Goal: Information Seeking & Learning: Find specific fact

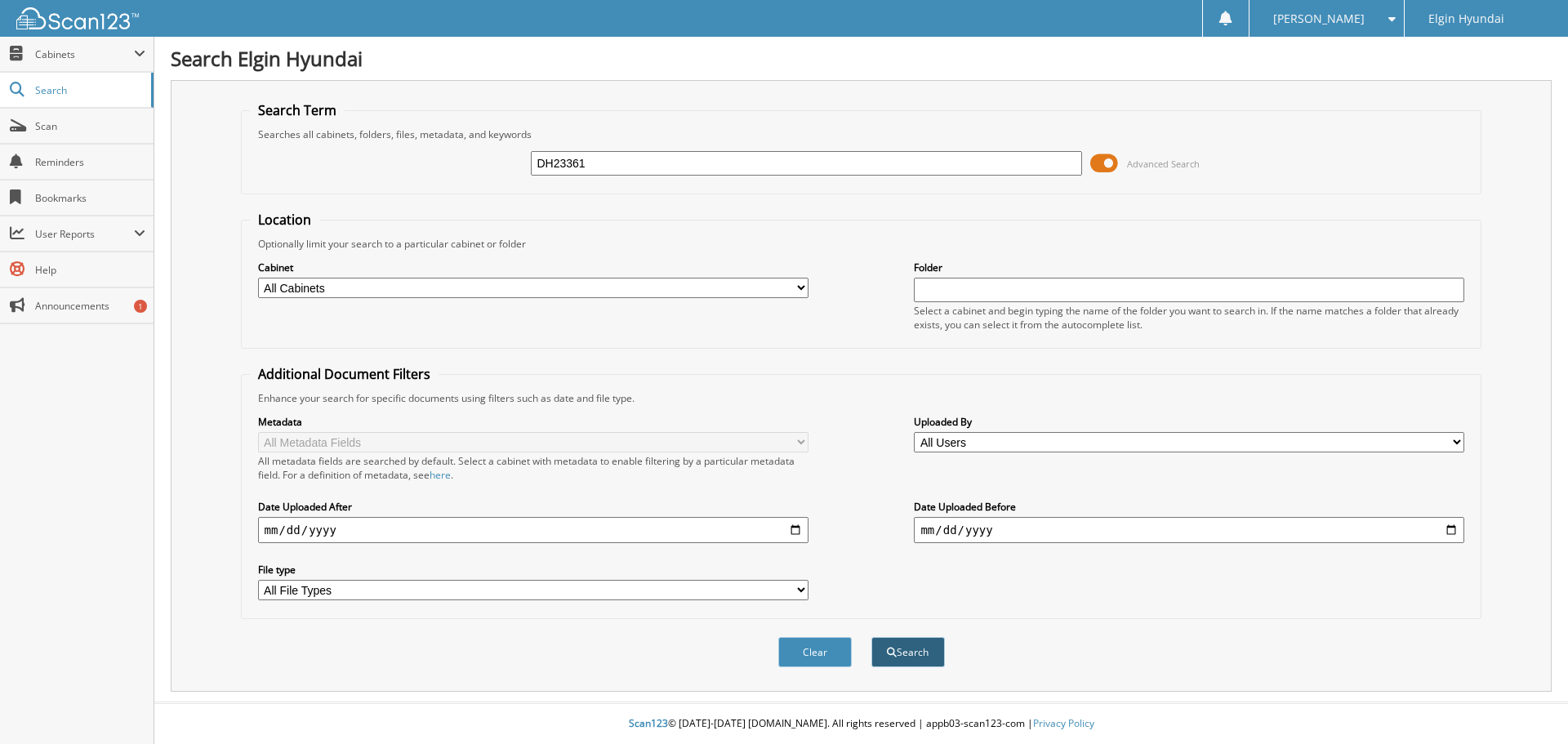
type input "DH23361"
click at [924, 650] on button "Search" at bounding box center [908, 651] width 74 height 31
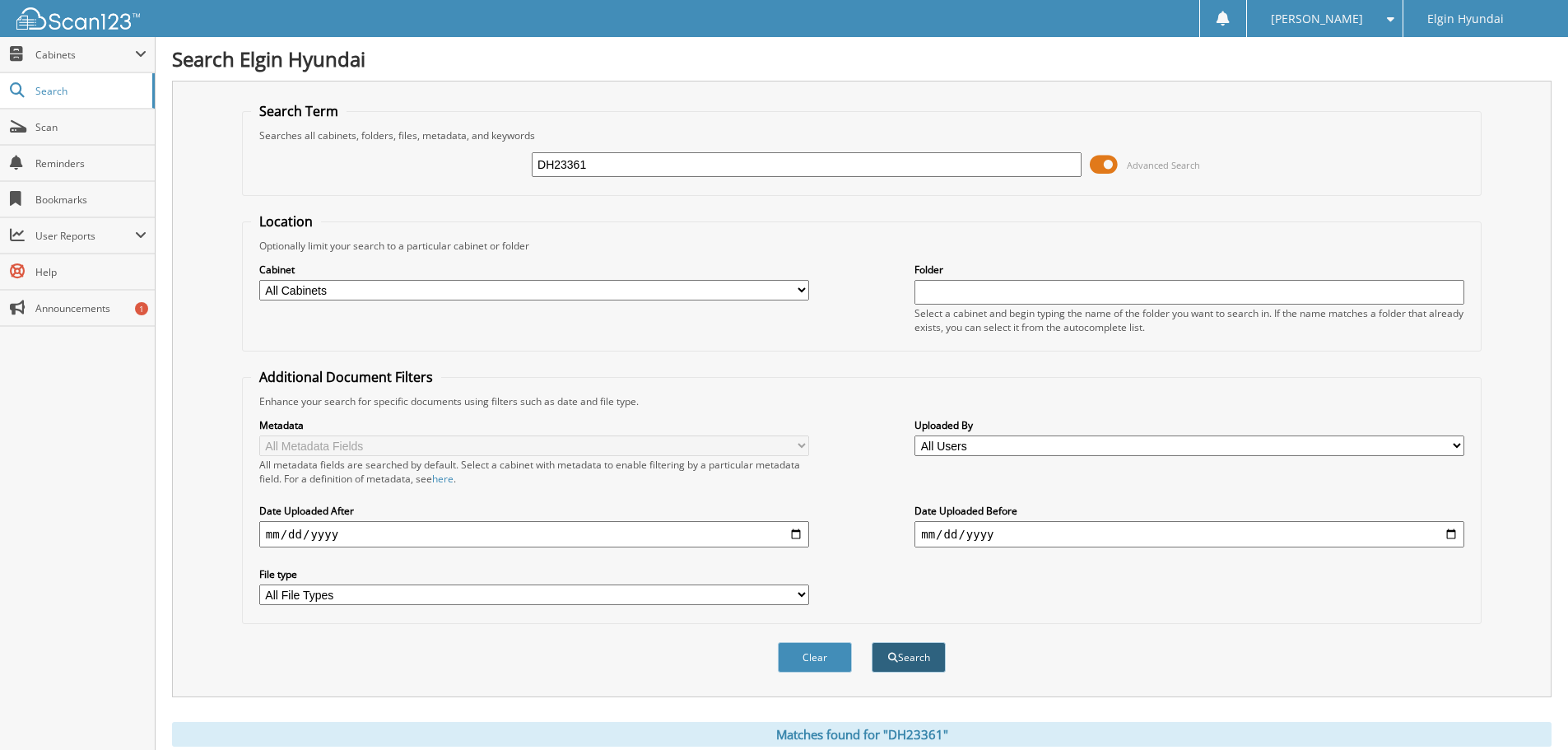
click at [910, 665] on button "Search" at bounding box center [908, 657] width 74 height 31
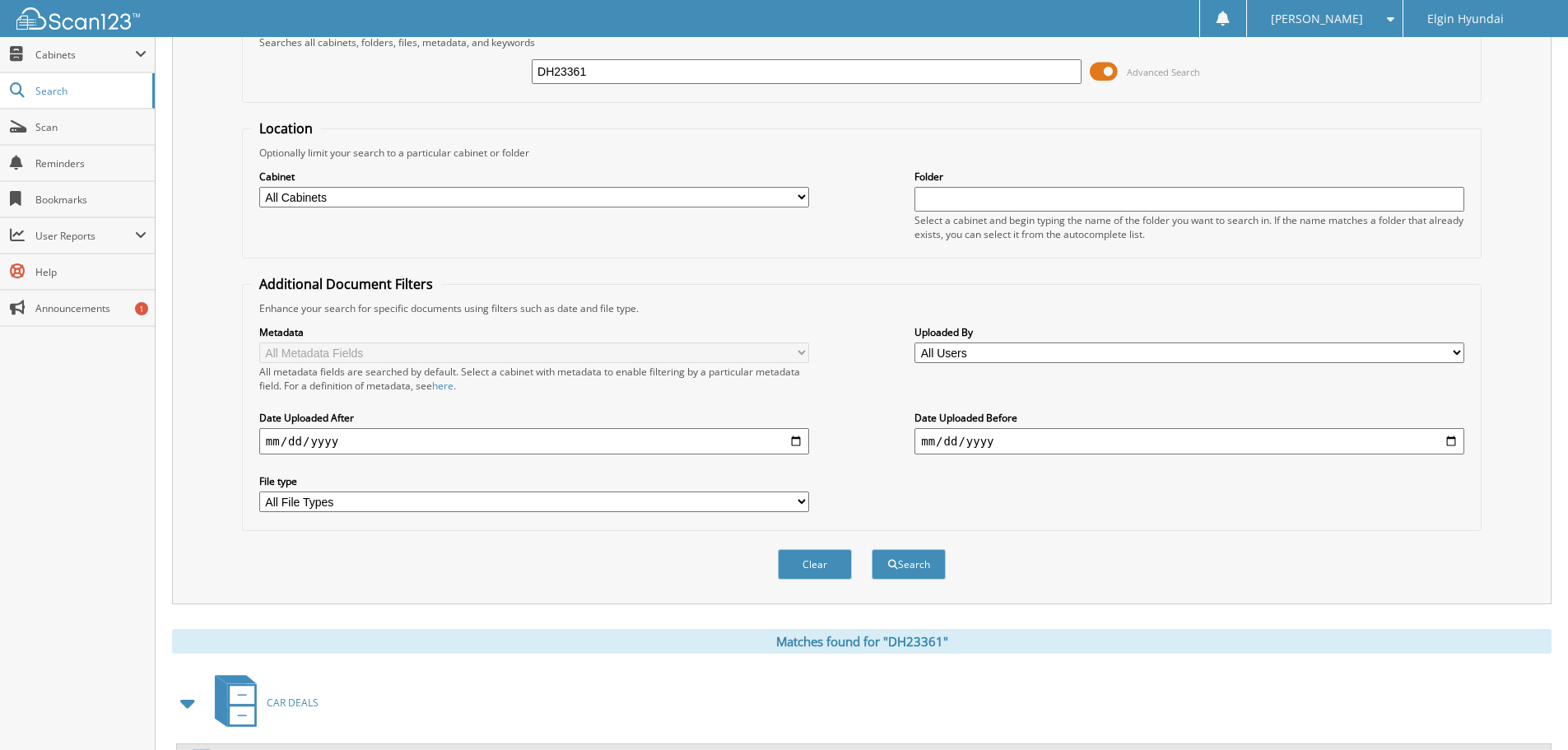
scroll to position [171, 0]
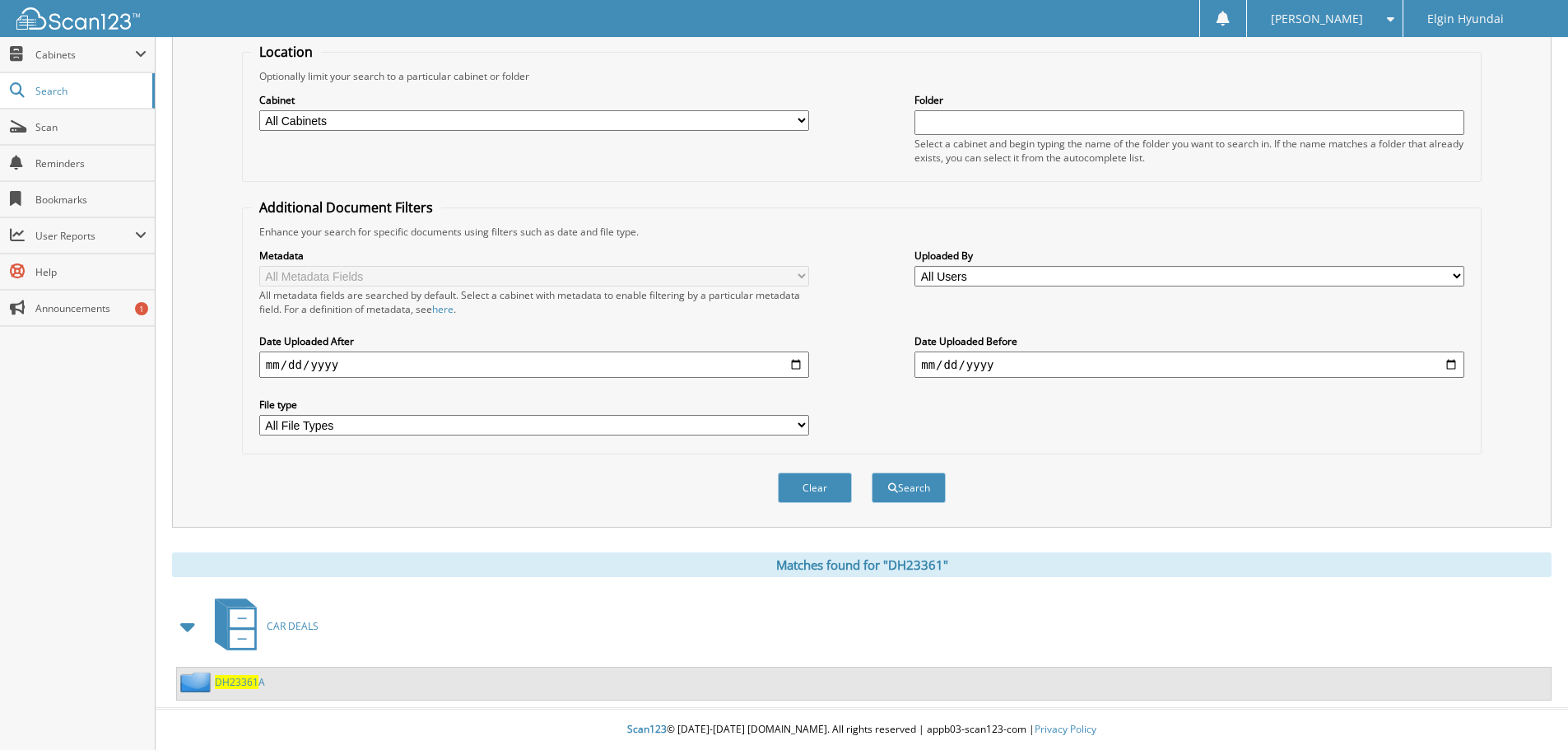
click at [194, 631] on span at bounding box center [187, 626] width 23 height 30
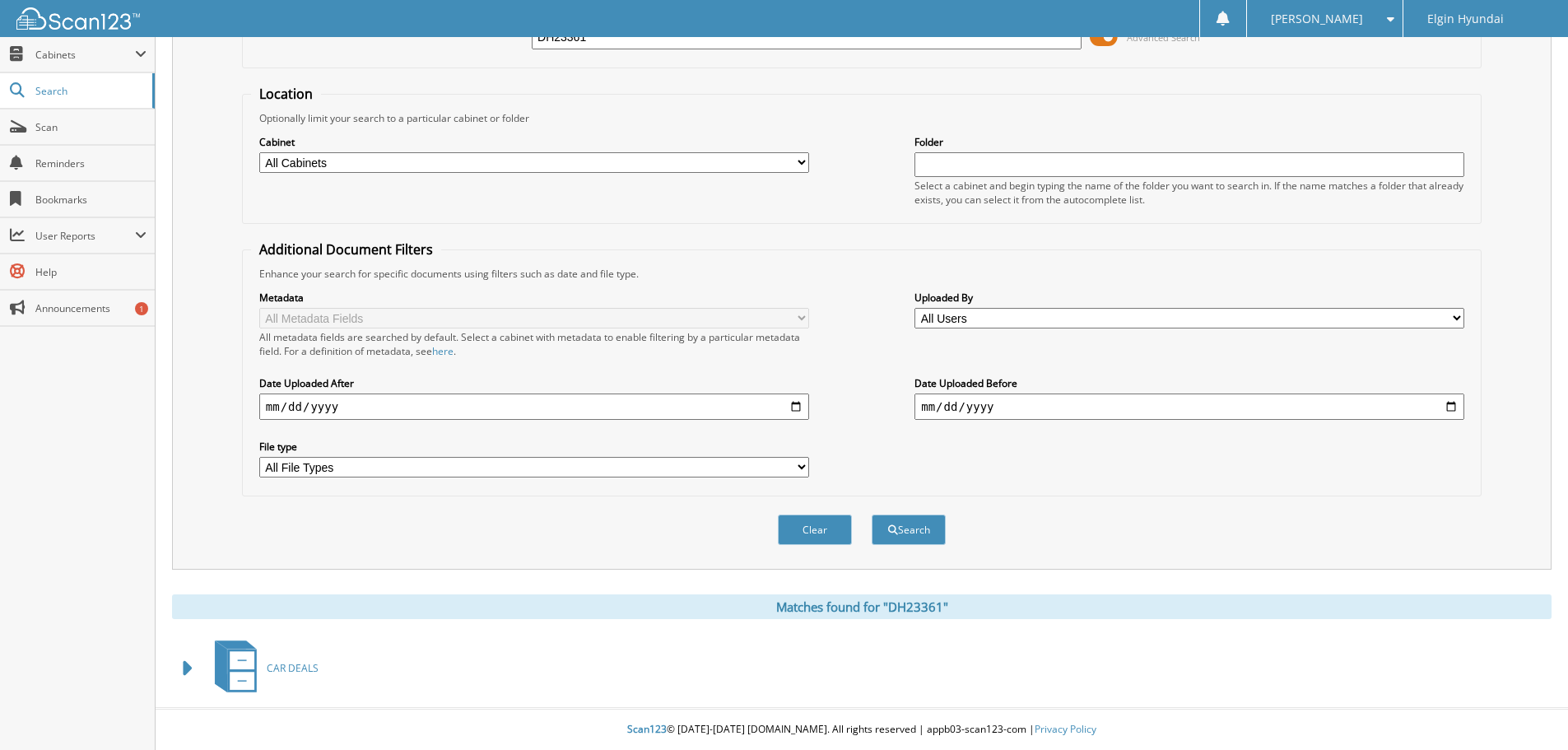
click at [172, 667] on span at bounding box center [187, 669] width 33 height 40
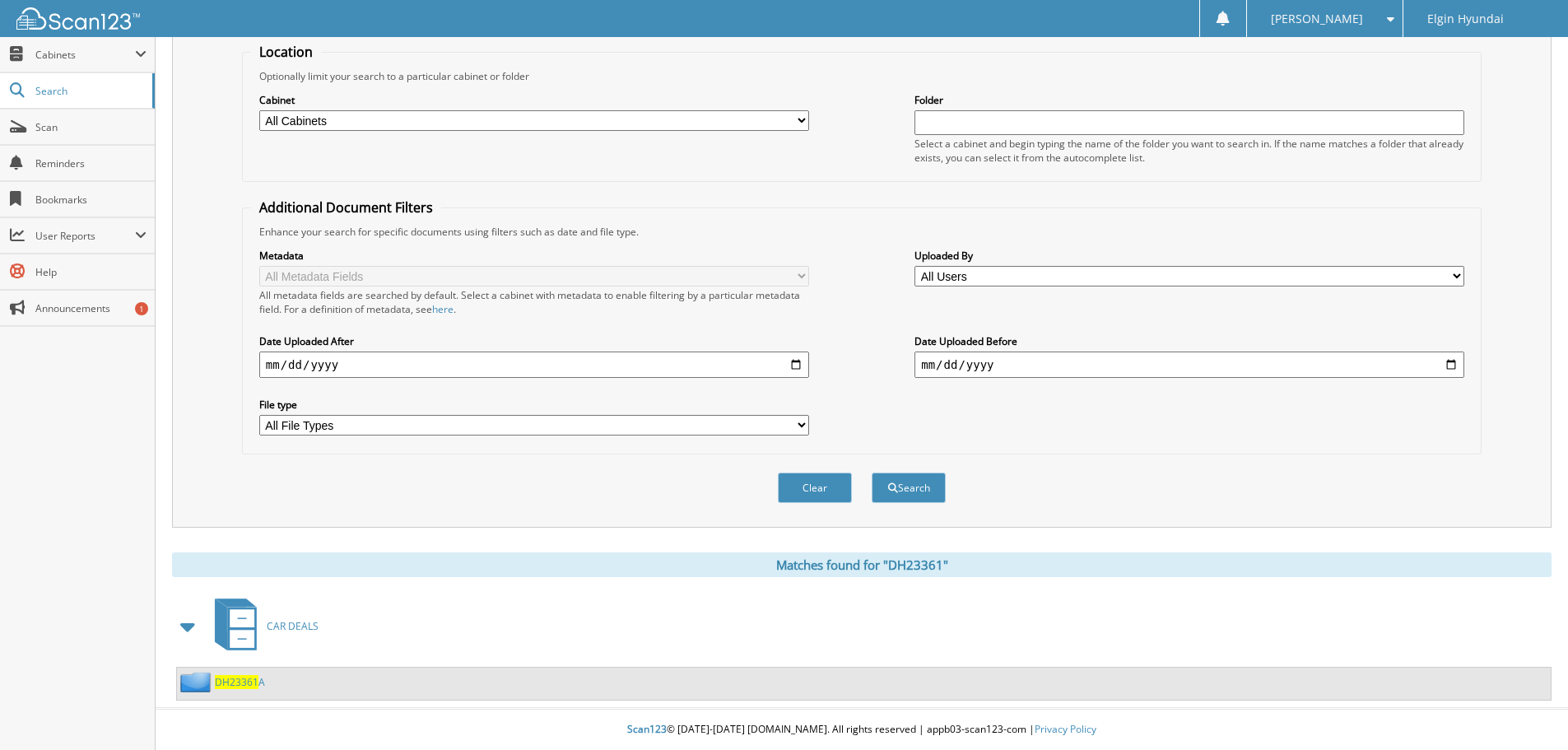
click at [229, 690] on div "DH23361 A" at bounding box center [220, 682] width 88 height 21
click at [231, 681] on span "DH23361" at bounding box center [237, 682] width 44 height 14
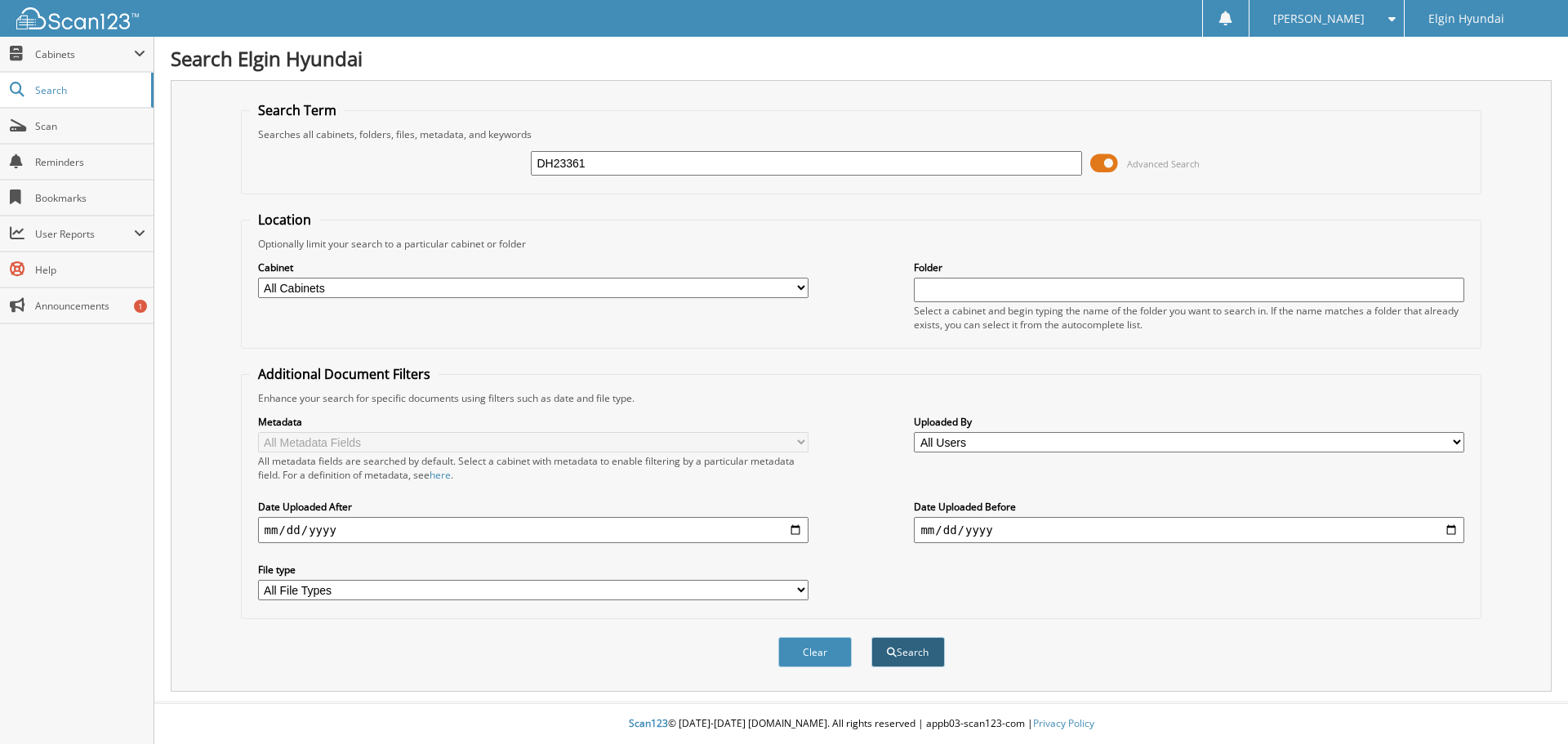
type input "DH23361"
click at [904, 654] on button "Search" at bounding box center [908, 651] width 74 height 31
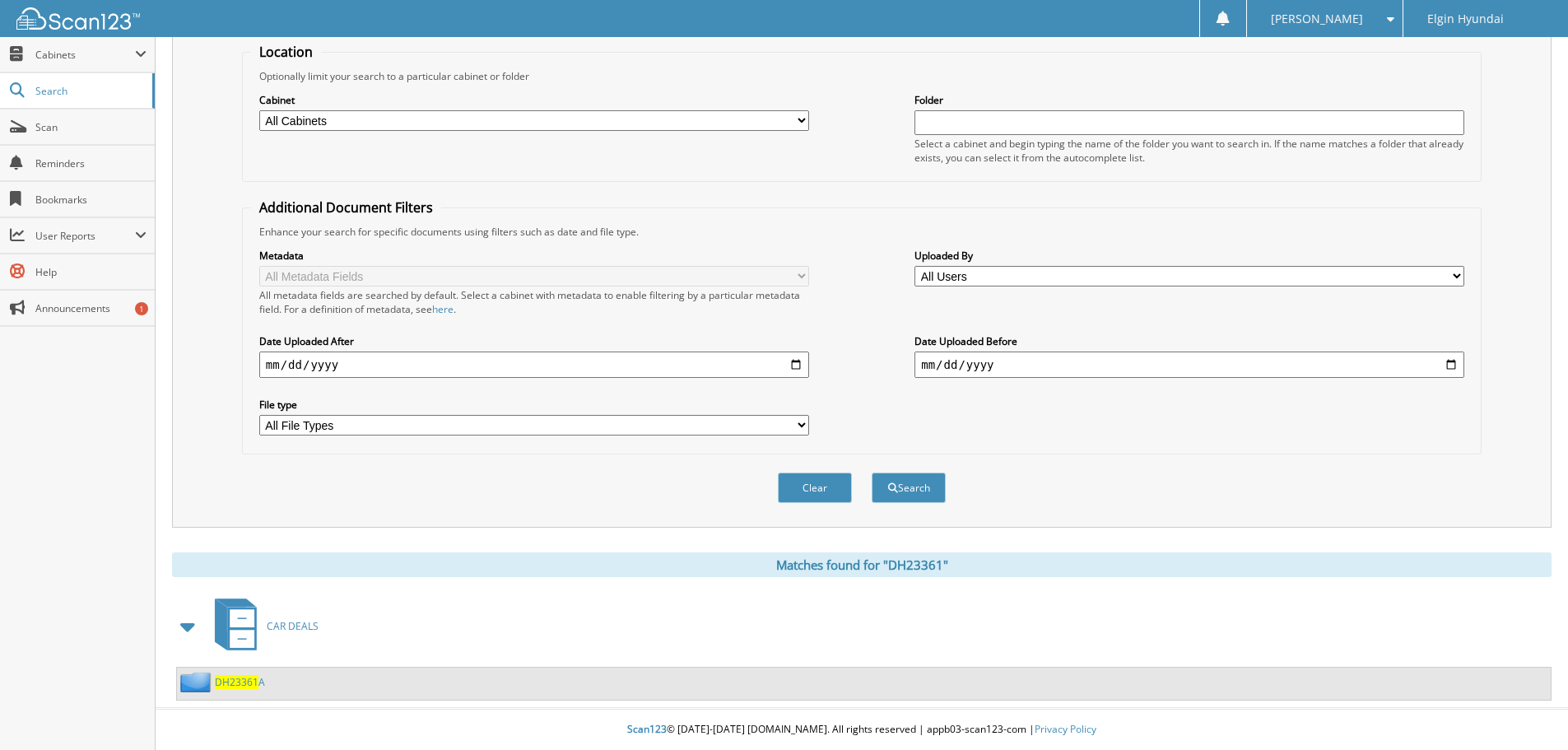
scroll to position [171, 0]
click at [92, 86] on span "Search" at bounding box center [90, 91] width 109 height 14
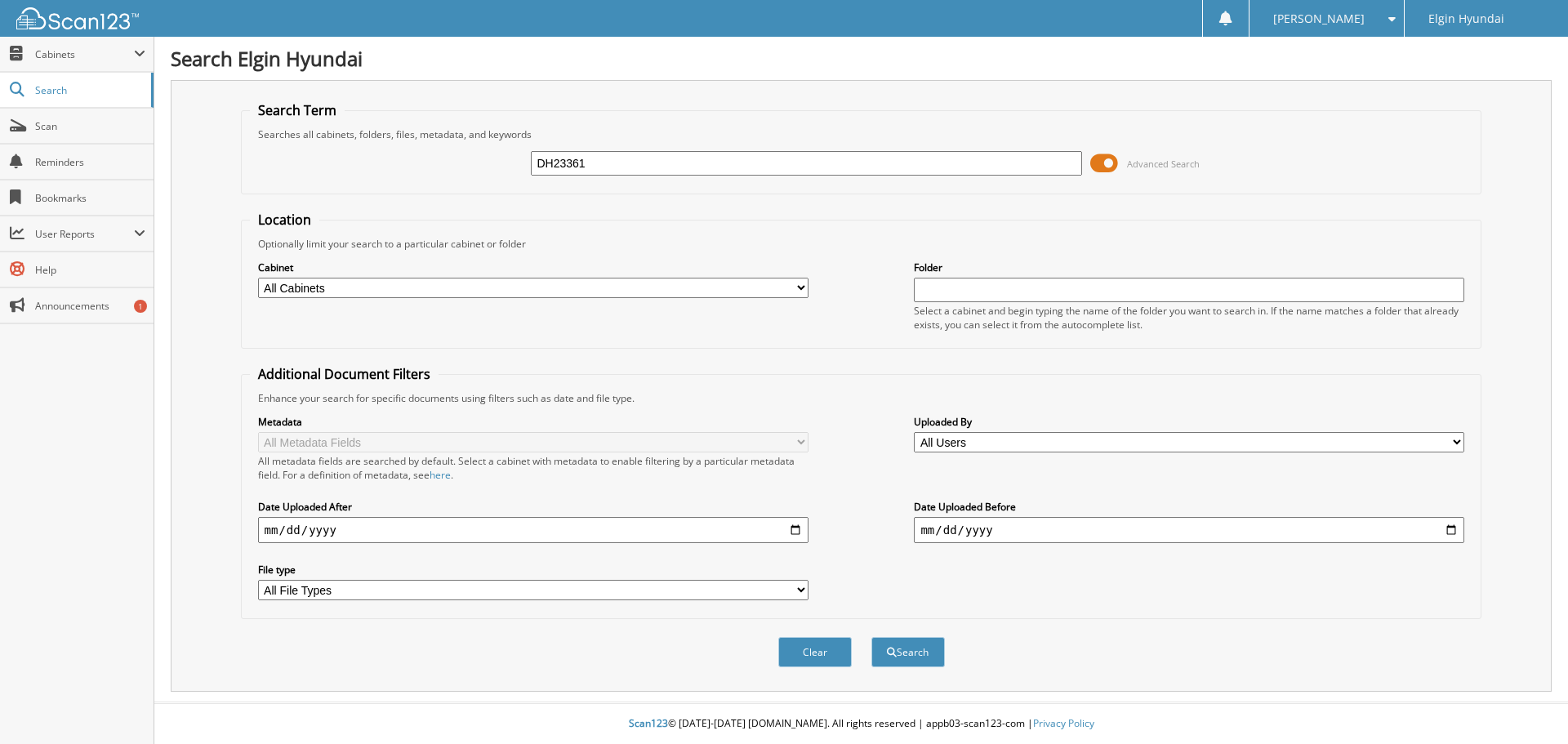
type input "DH23361"
click at [871, 637] on button "Search" at bounding box center [908, 651] width 74 height 31
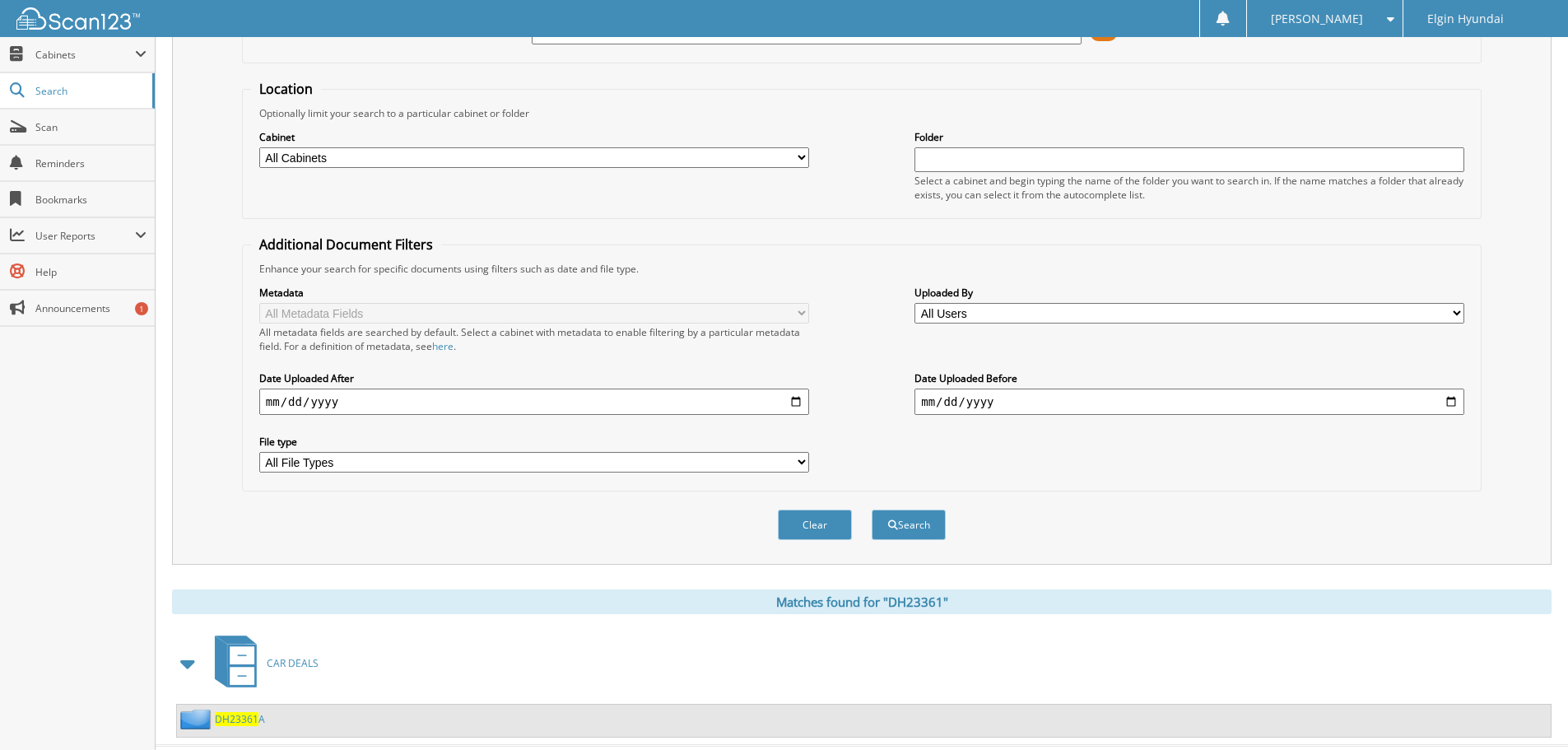
scroll to position [171, 0]
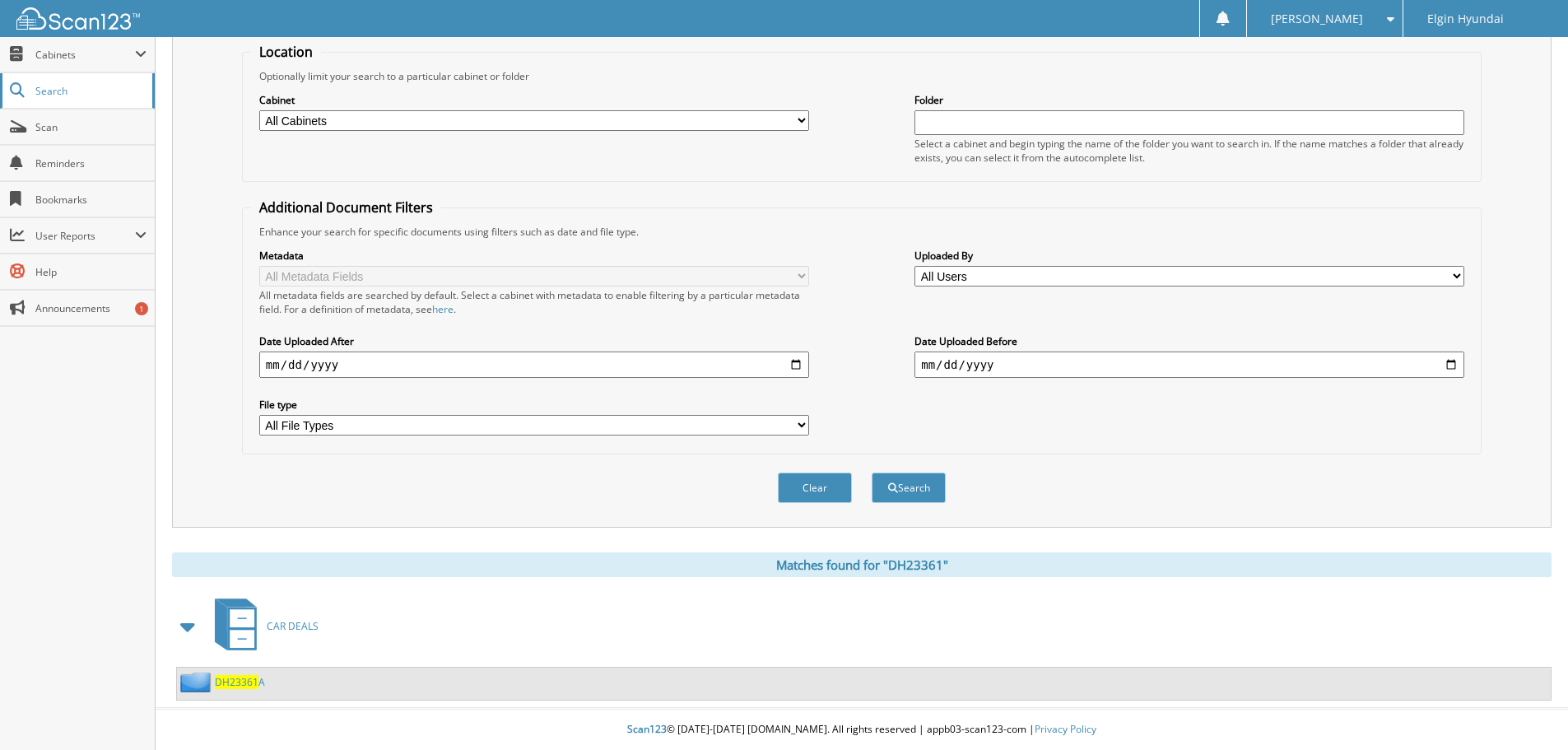
click at [61, 98] on link "Search" at bounding box center [77, 91] width 155 height 36
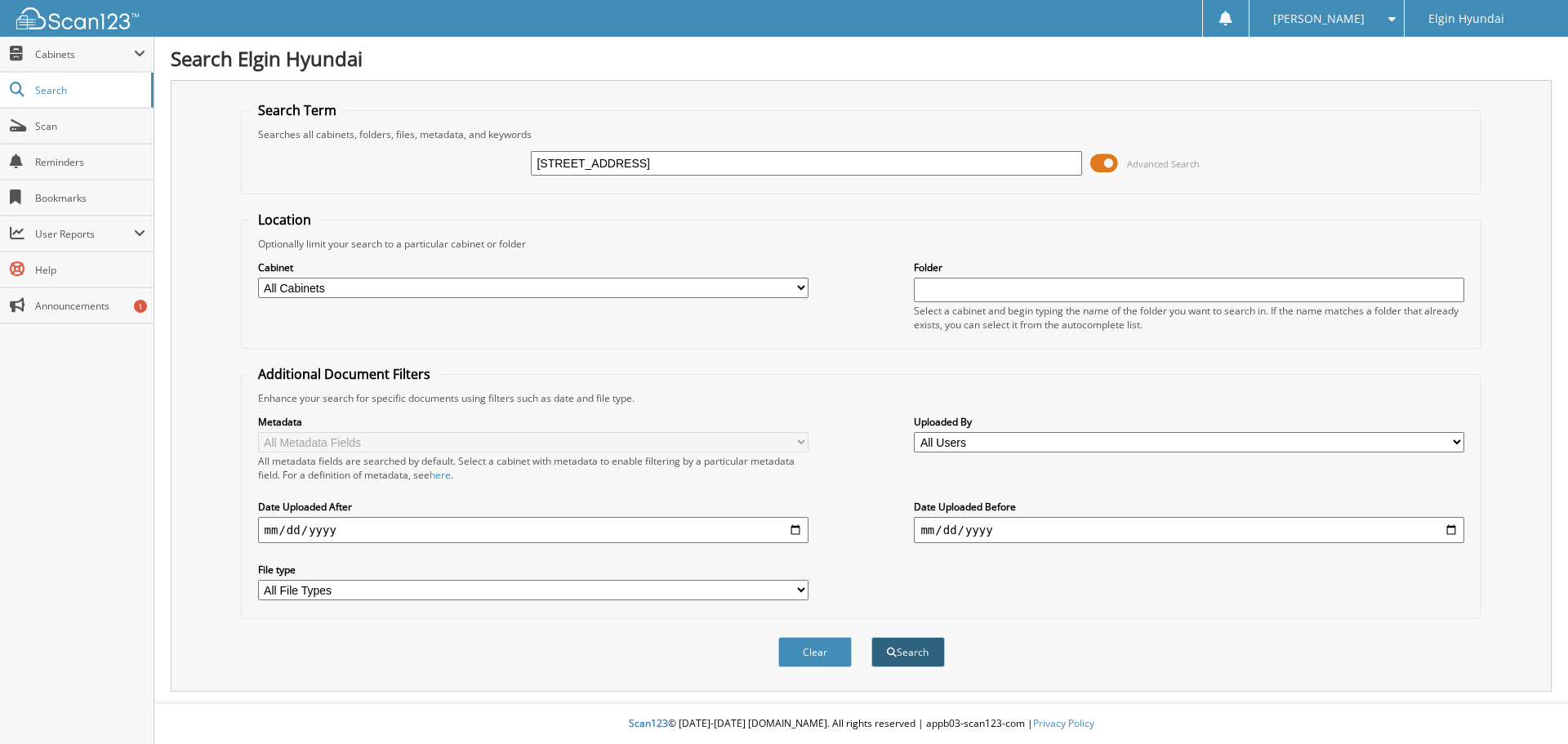
type input "519 PARISH ST, DELAVAN, WI, 53115"
click at [895, 650] on span "submit" at bounding box center [892, 652] width 10 height 10
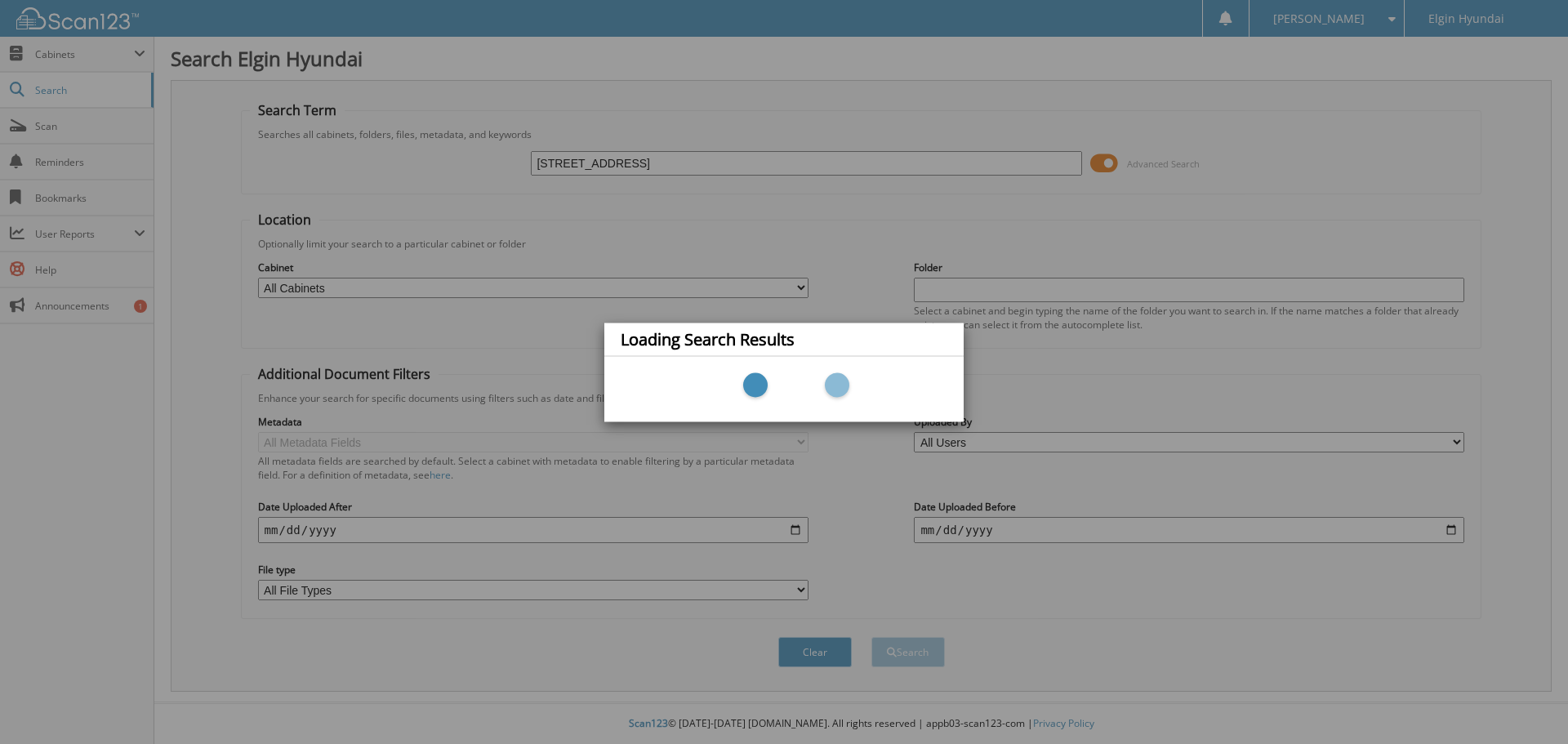
drag, startPoint x: 819, startPoint y: 163, endPoint x: 611, endPoint y: 165, distance: 208.0
click at [654, 165] on div "Loading Search Results" at bounding box center [784, 372] width 1568 height 744
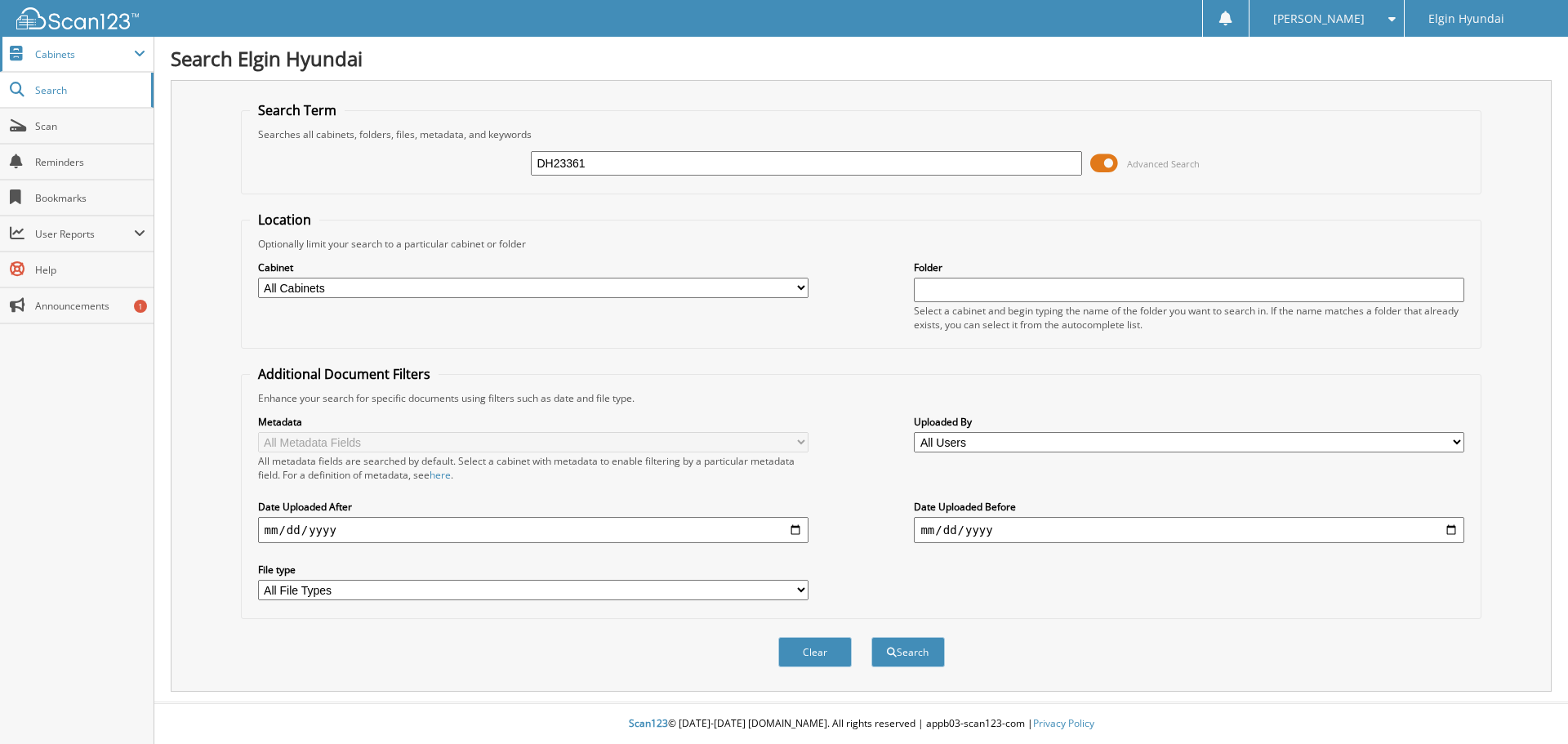
type input "DH23361"
click at [112, 45] on span "Cabinets" at bounding box center [77, 54] width 154 height 35
click at [92, 30] on div at bounding box center [69, 18] width 139 height 36
click at [36, 21] on img at bounding box center [78, 18] width 122 height 22
click at [907, 160] on input "text" at bounding box center [805, 162] width 550 height 25
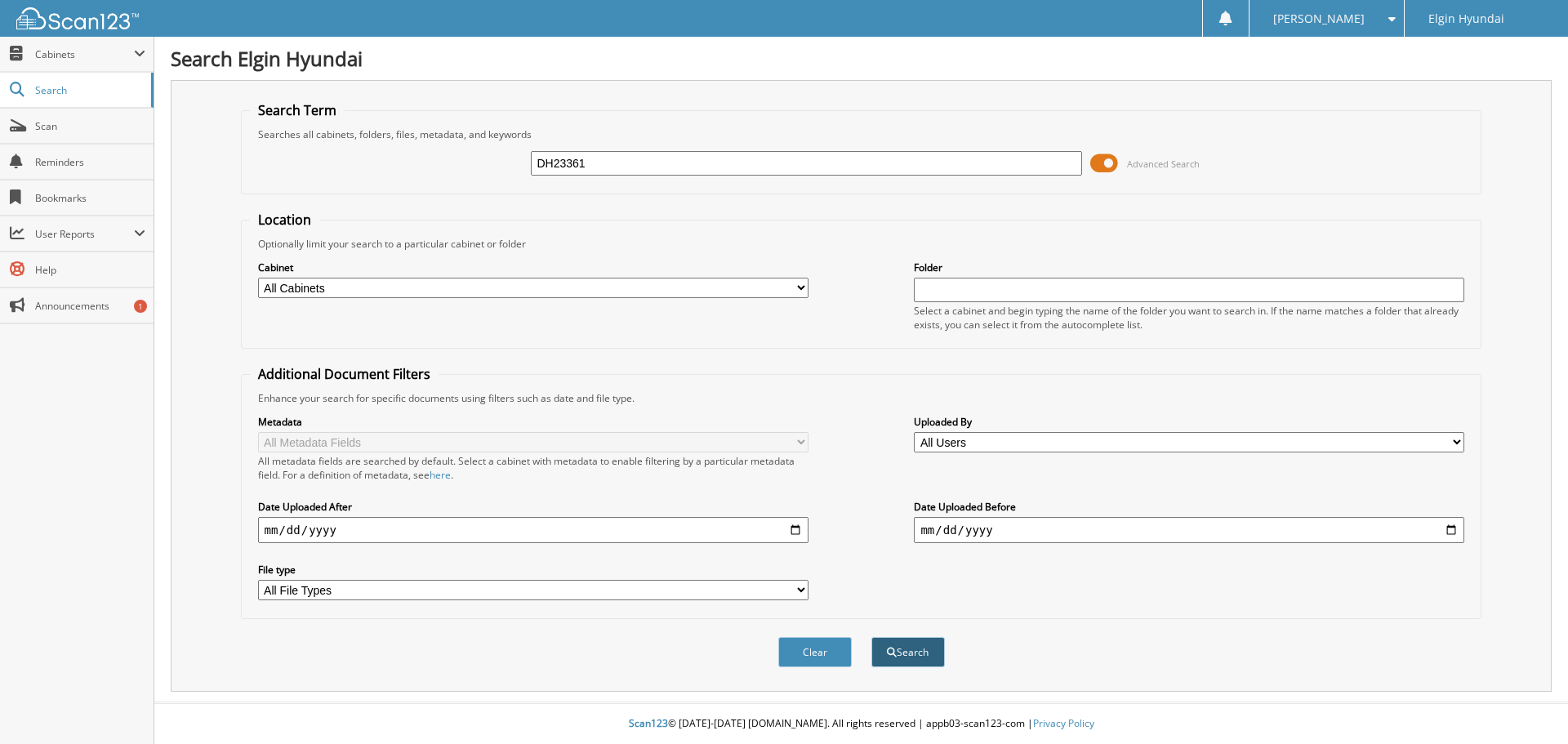
type input "DH23361"
click at [898, 654] on button "Search" at bounding box center [908, 651] width 74 height 31
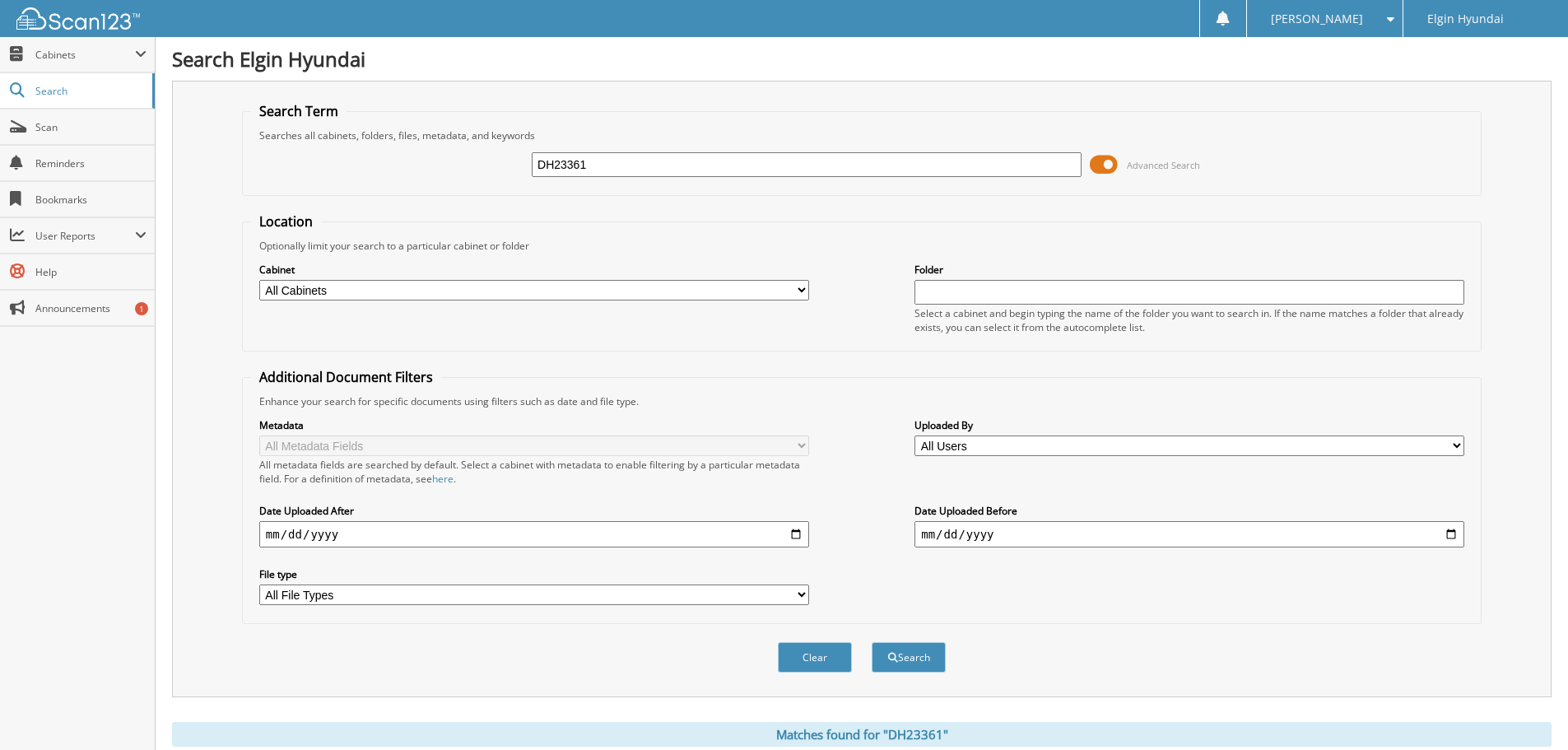
scroll to position [171, 0]
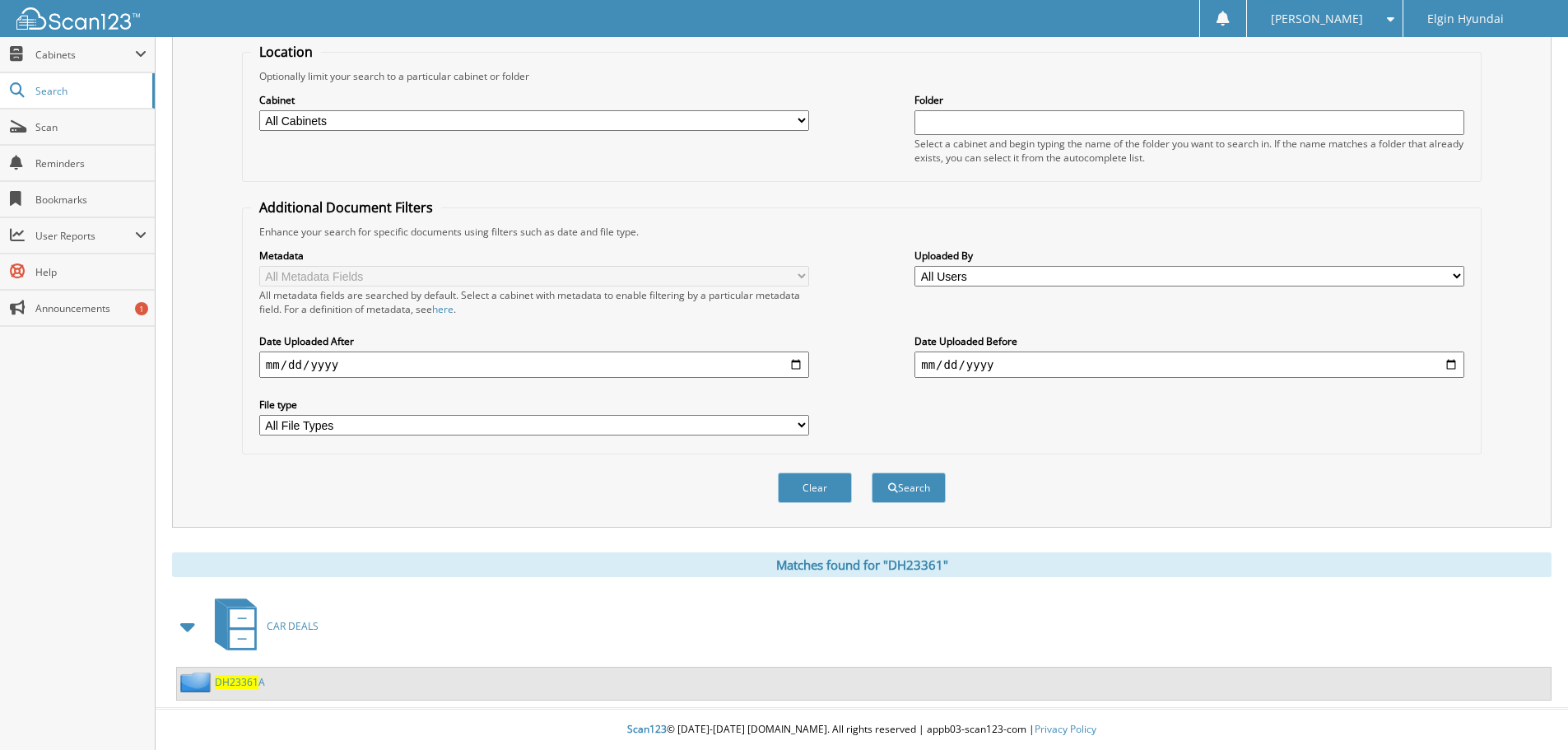
click at [200, 624] on span at bounding box center [187, 626] width 33 height 40
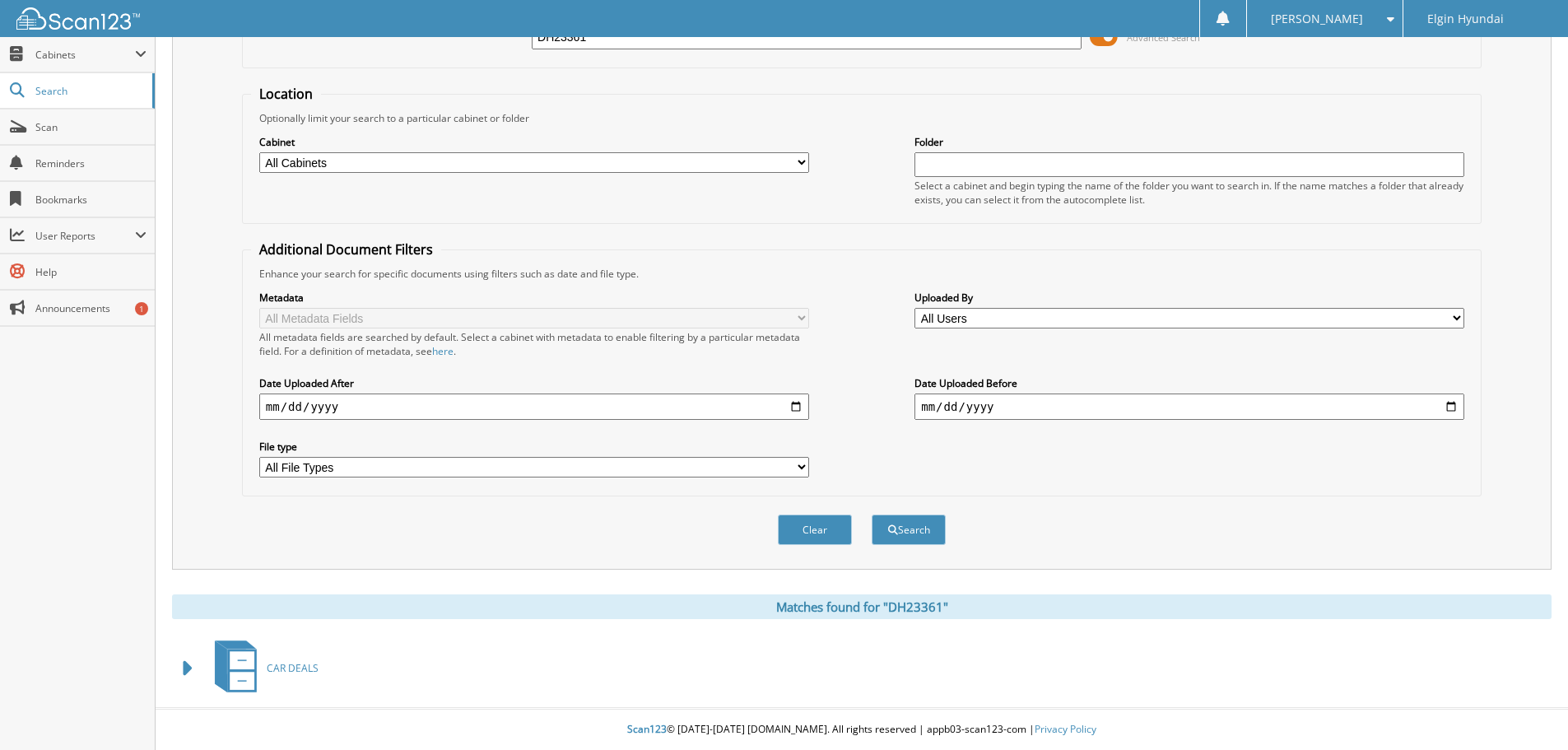
click at [235, 656] on icon at bounding box center [241, 660] width 25 height 18
